Goal: Task Accomplishment & Management: Use online tool/utility

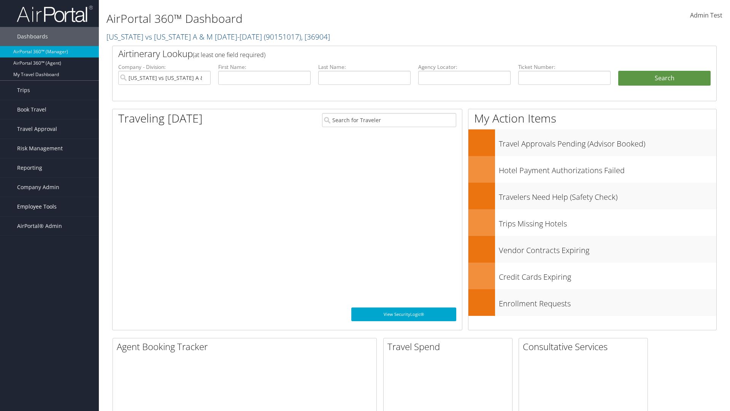
click at [49, 207] on span "Employee Tools" at bounding box center [37, 206] width 40 height 19
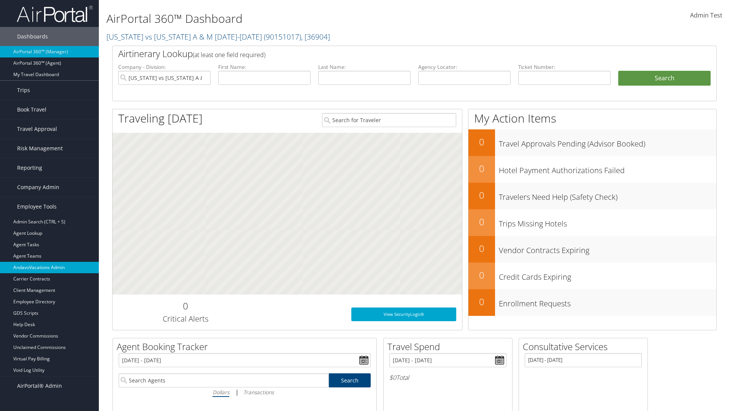
click at [49, 267] on link "AndavoVacations Admin" at bounding box center [49, 267] width 99 height 11
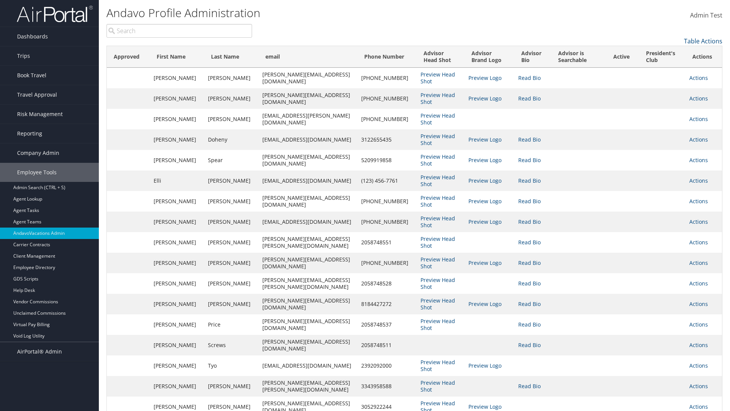
click at [179, 31] on input "search" at bounding box center [179, 31] width 146 height 14
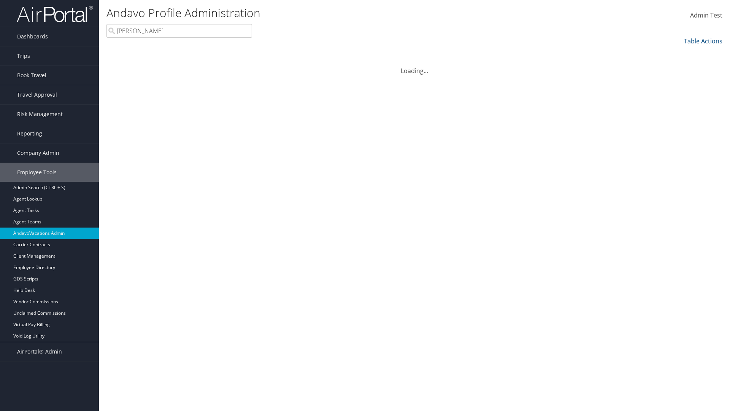
type input "[PERSON_NAME]"
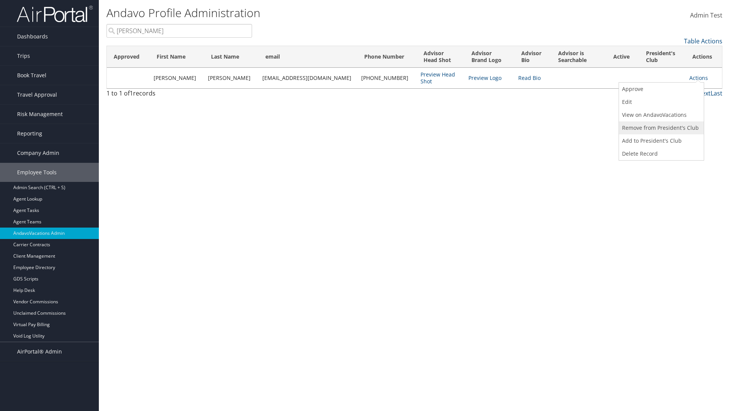
click at [661, 128] on link "Remove from President's Club" at bounding box center [660, 127] width 83 height 13
